Goal: Navigation & Orientation: Find specific page/section

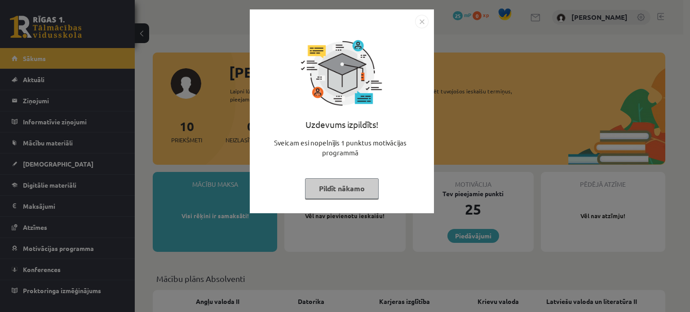
click at [342, 181] on button "Pildīt nākamo" at bounding box center [342, 188] width 74 height 21
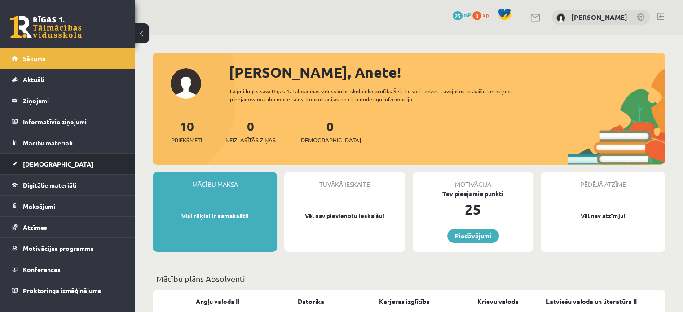
click at [38, 162] on span "[DEMOGRAPHIC_DATA]" at bounding box center [58, 164] width 71 height 8
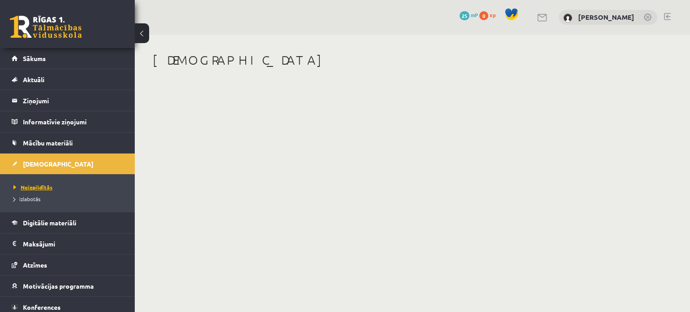
click at [34, 184] on span "Neizpildītās" at bounding box center [32, 187] width 39 height 7
click at [37, 197] on span "Izlabotās" at bounding box center [26, 198] width 27 height 7
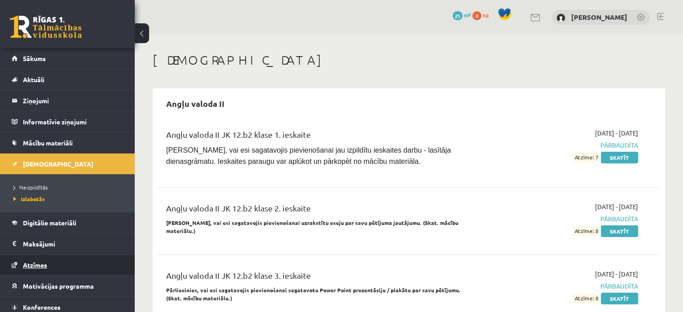
click at [36, 266] on span "Atzīmes" at bounding box center [35, 265] width 24 height 8
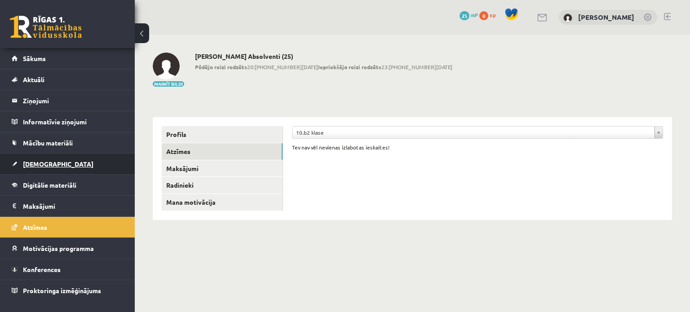
click at [35, 161] on span "[DEMOGRAPHIC_DATA]" at bounding box center [58, 164] width 71 height 8
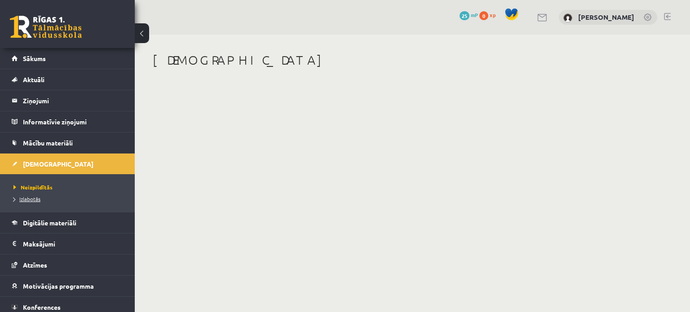
click at [40, 199] on link "Izlabotās" at bounding box center [69, 199] width 112 height 8
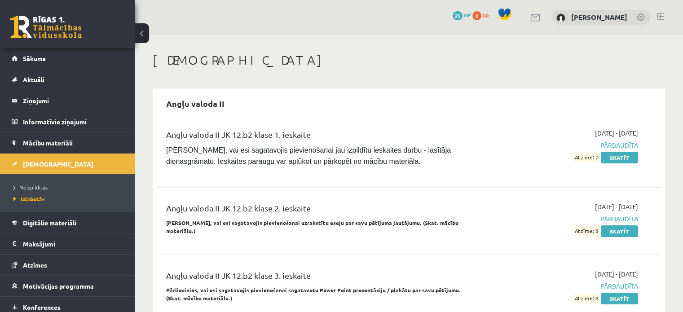
click at [657, 14] on link at bounding box center [660, 16] width 7 height 7
